Goal: Task Accomplishment & Management: Manage account settings

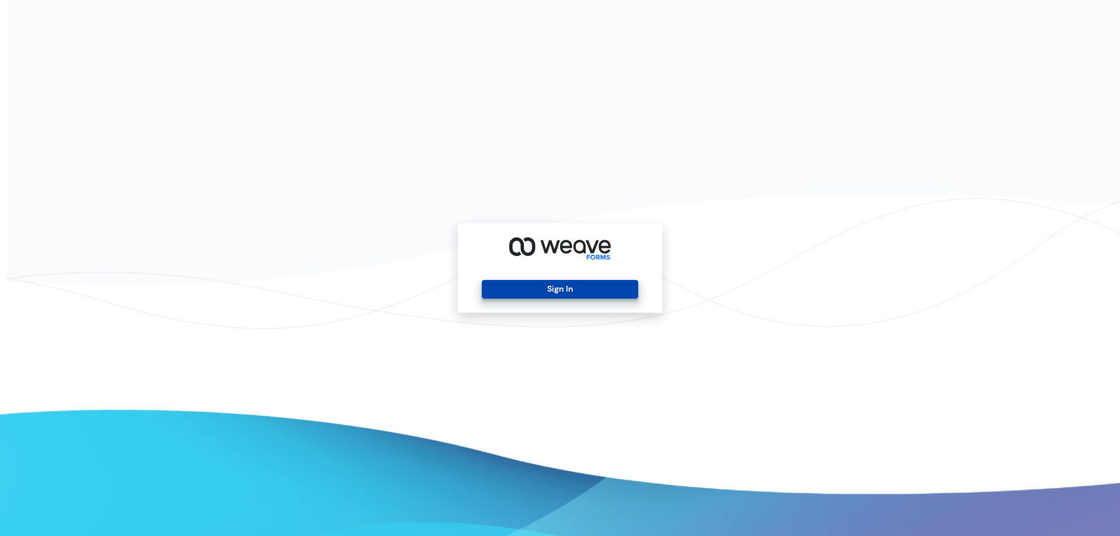
click at [582, 284] on button "Sign In" at bounding box center [560, 289] width 156 height 19
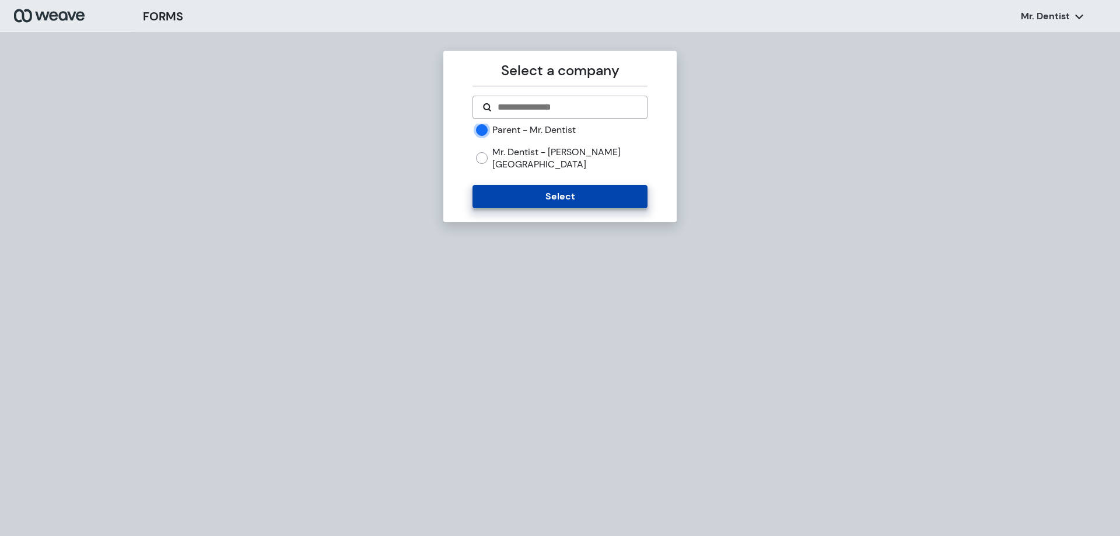
click at [542, 185] on button "Select" at bounding box center [559, 196] width 174 height 23
